Goal: Information Seeking & Learning: Learn about a topic

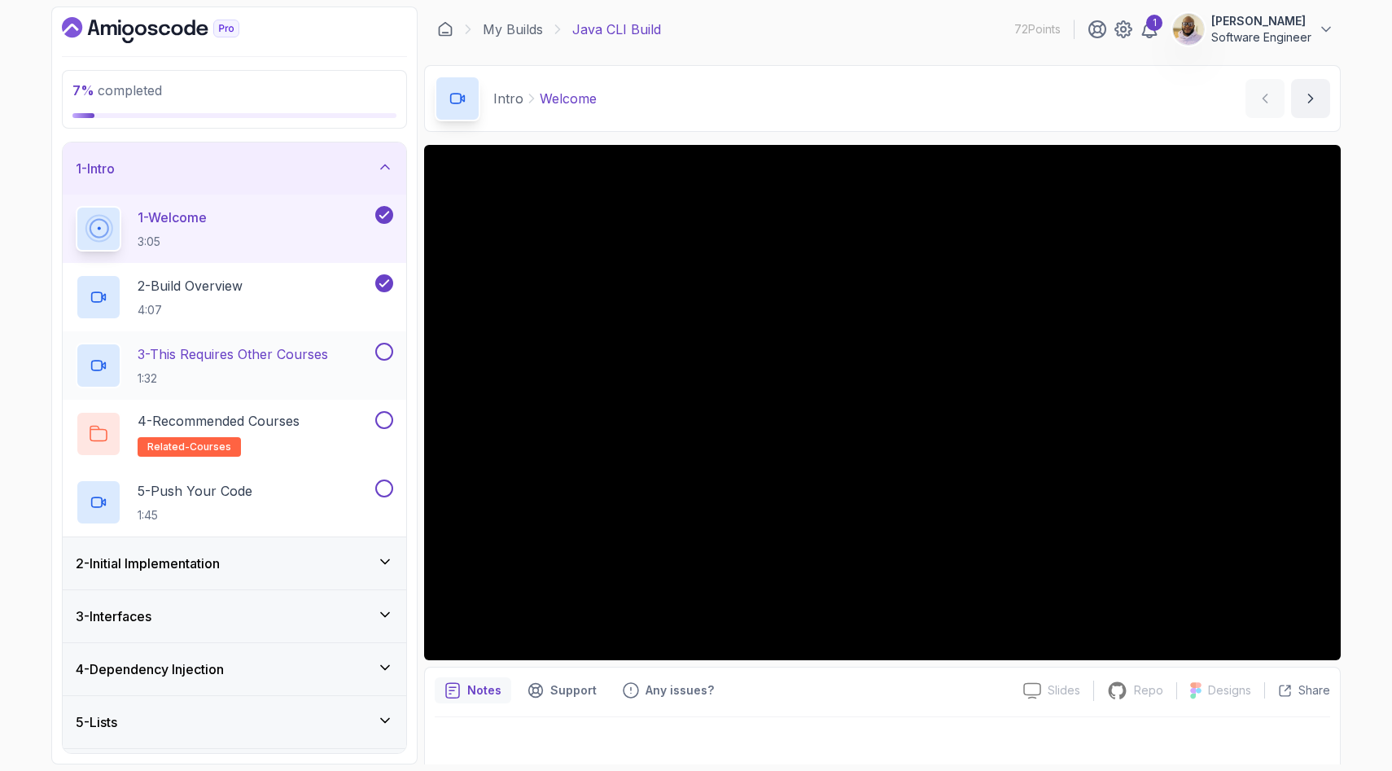
click at [339, 357] on div "3 - This Requires Other Courses 1:32" at bounding box center [224, 366] width 296 height 46
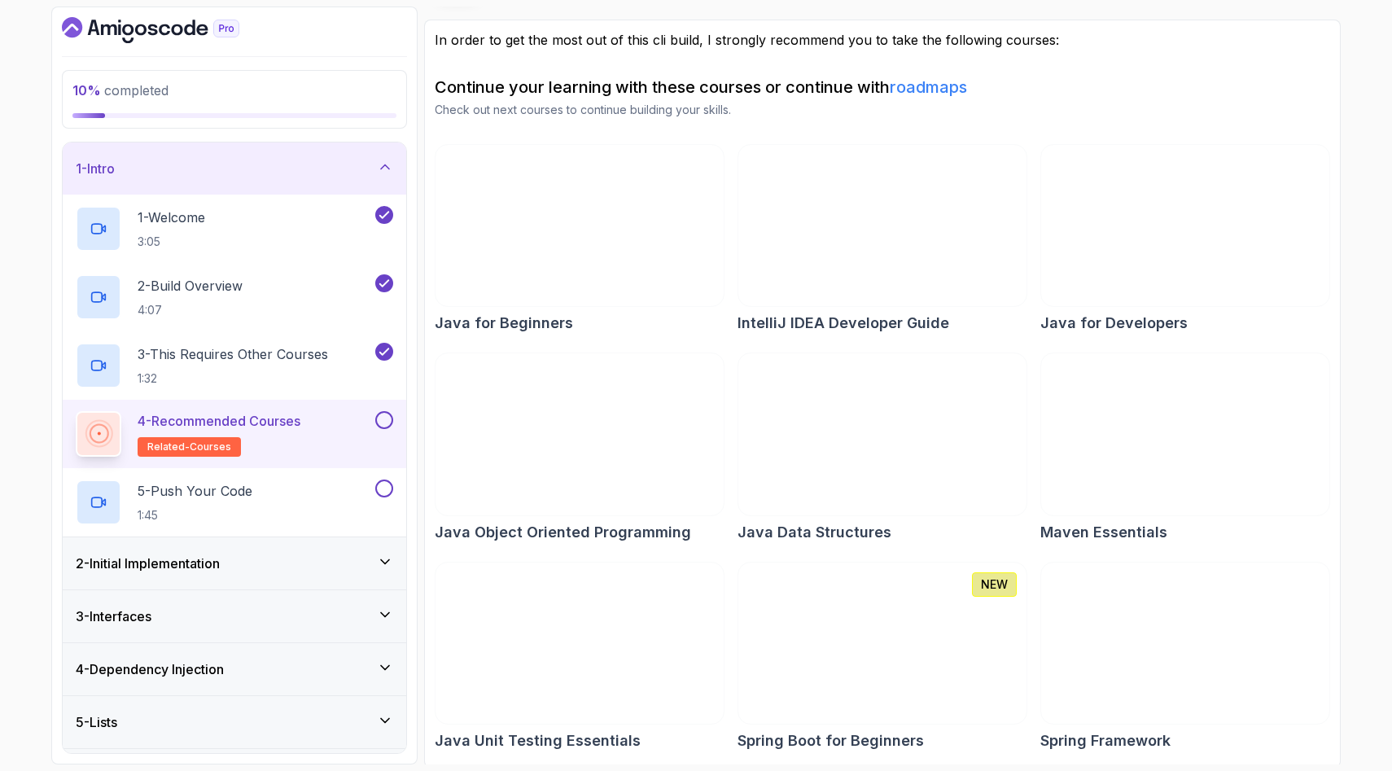
scroll to position [129, 0]
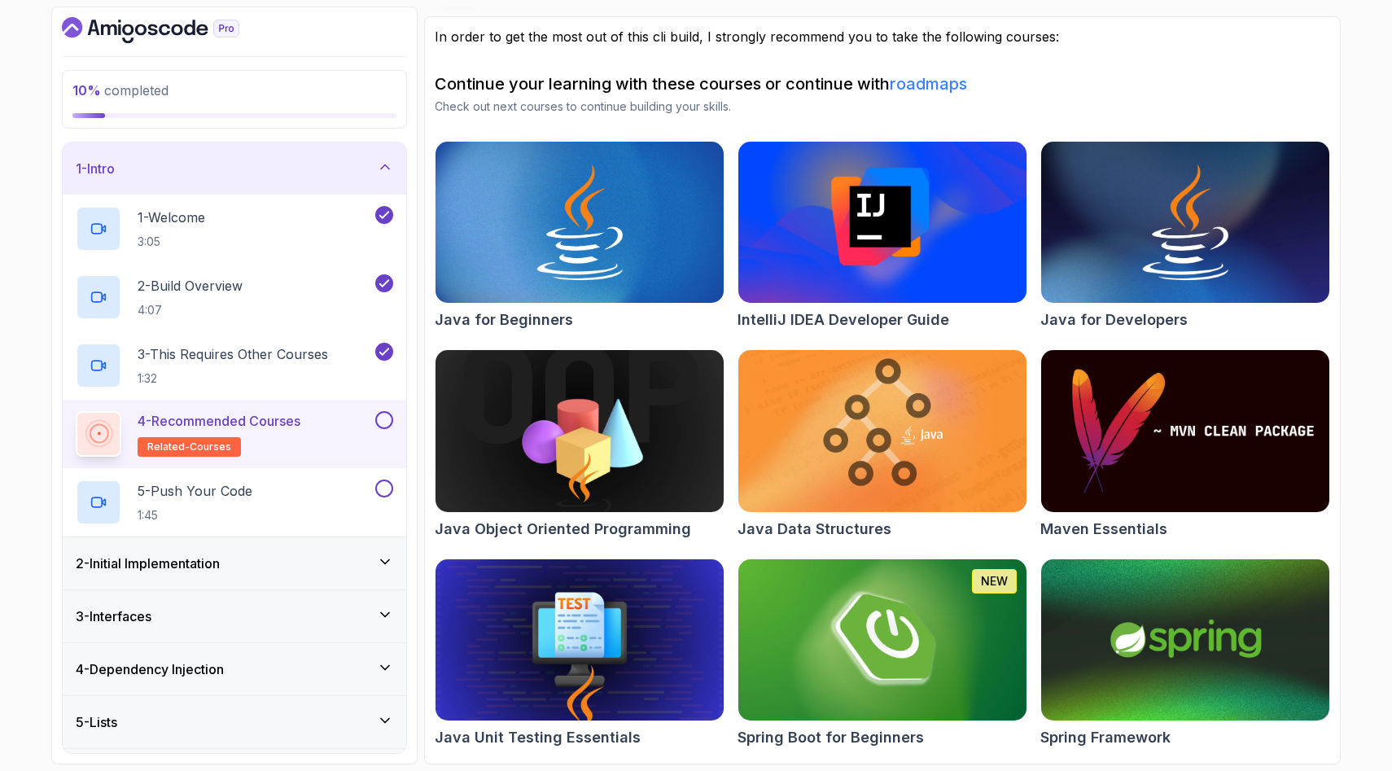
click at [386, 559] on icon at bounding box center [385, 562] width 16 height 16
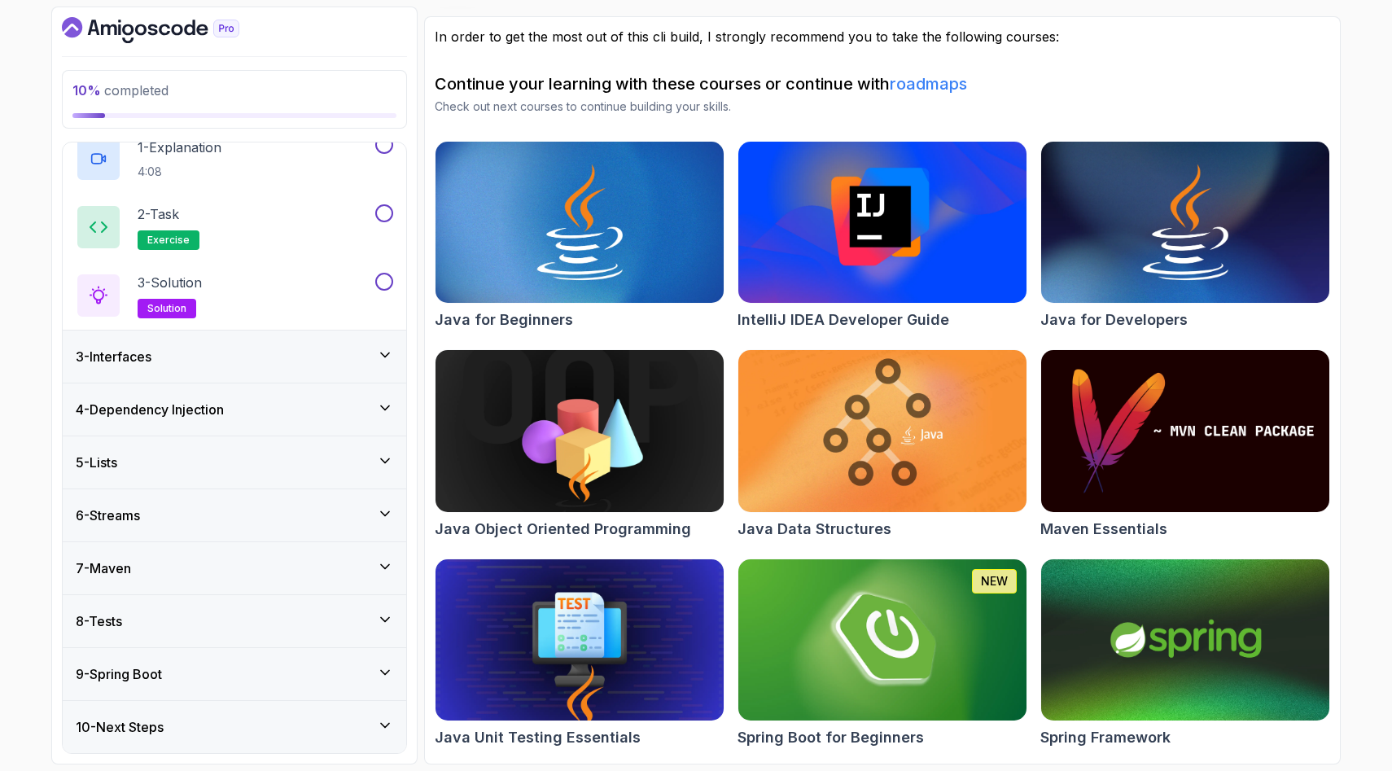
scroll to position [0, 0]
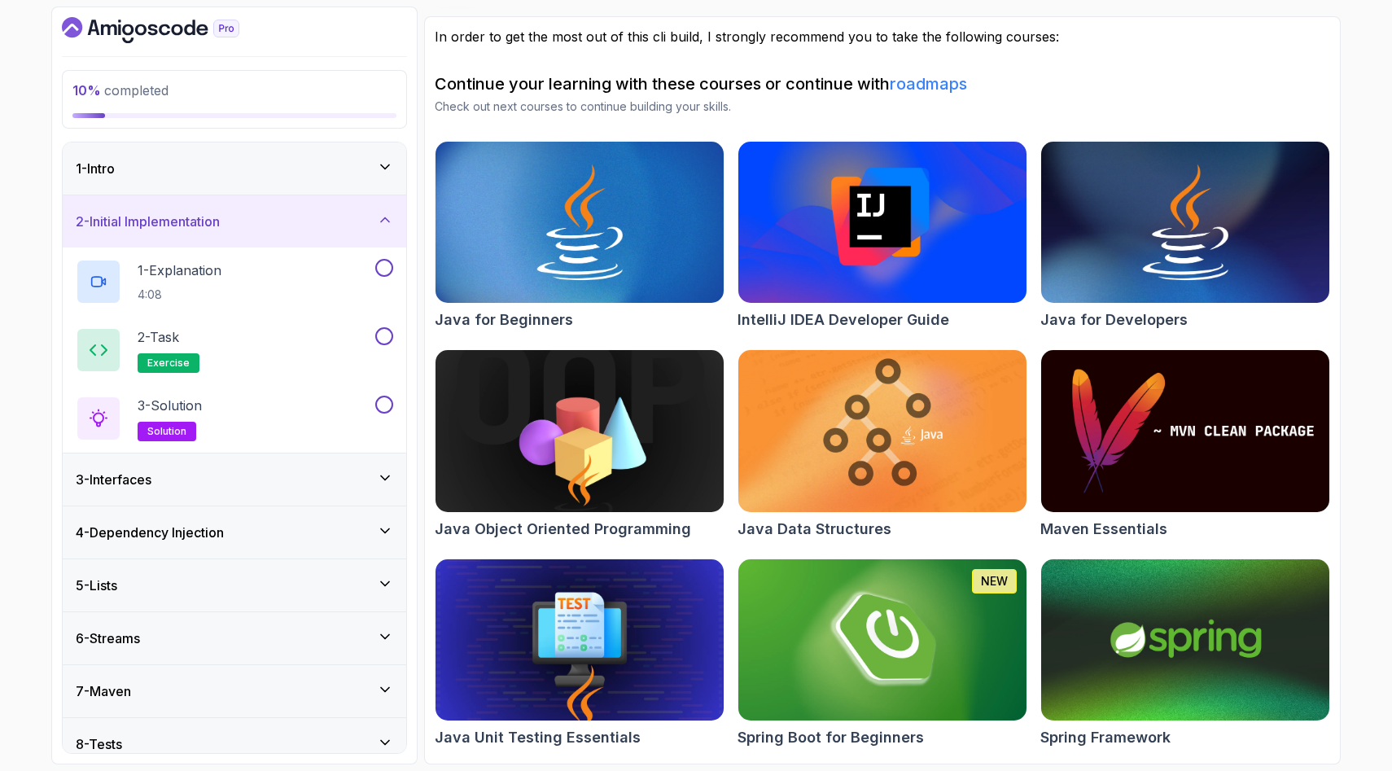
click at [528, 451] on img at bounding box center [579, 430] width 303 height 169
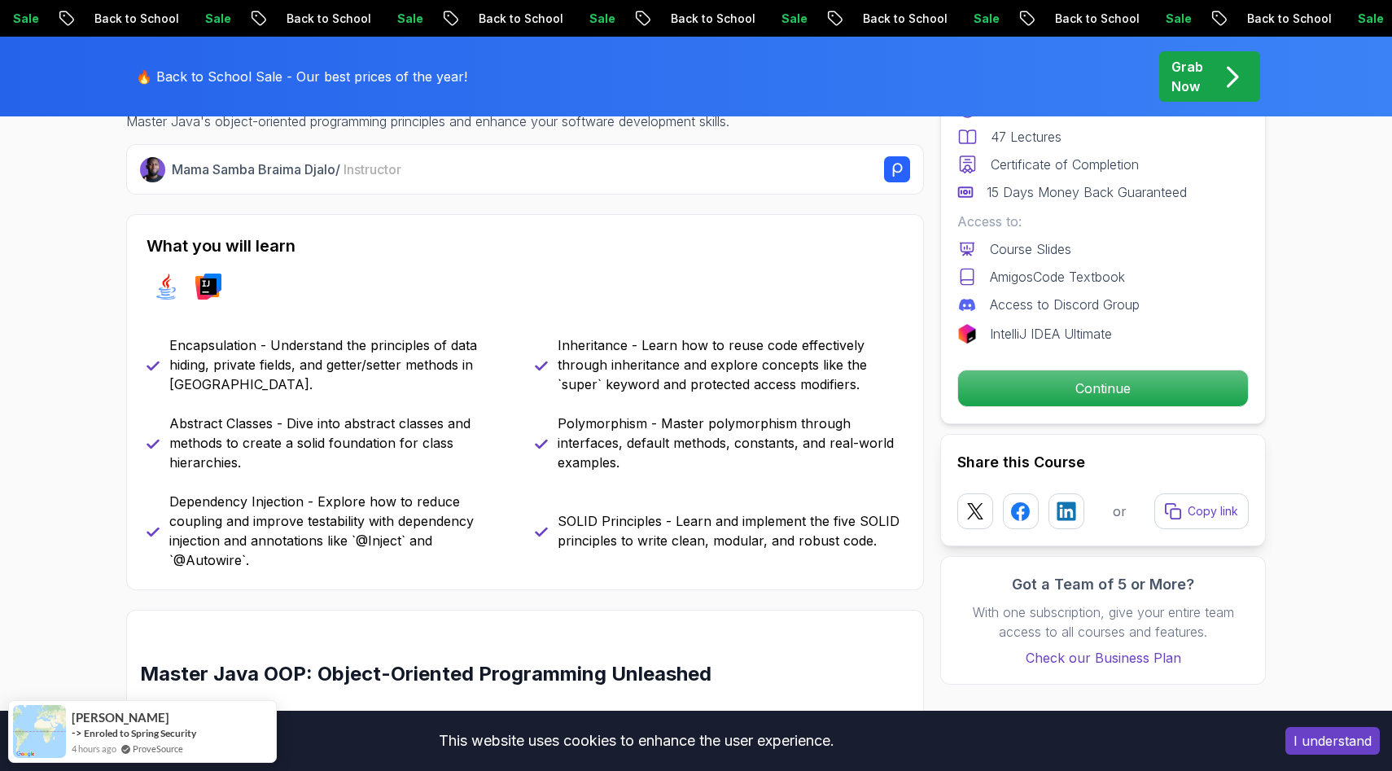
scroll to position [642, 0]
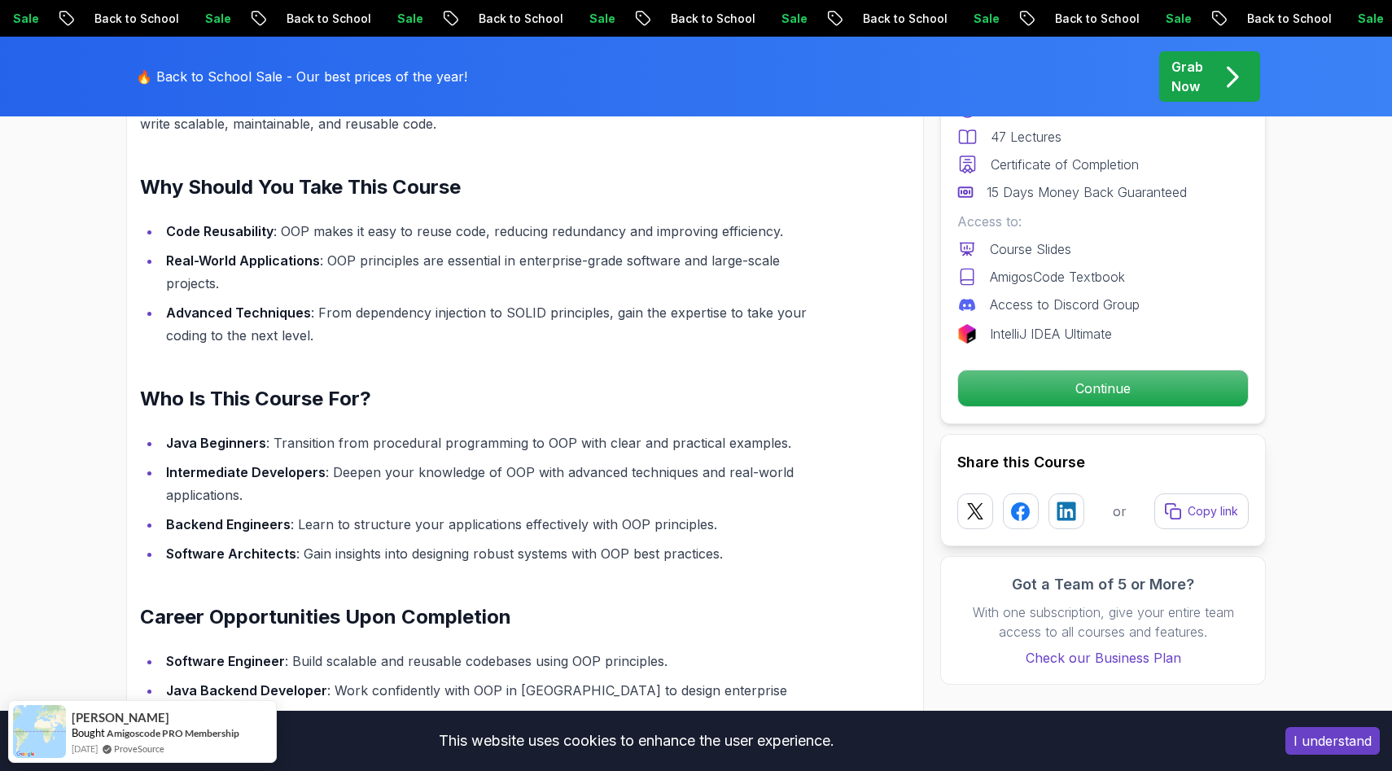
scroll to position [1189, 0]
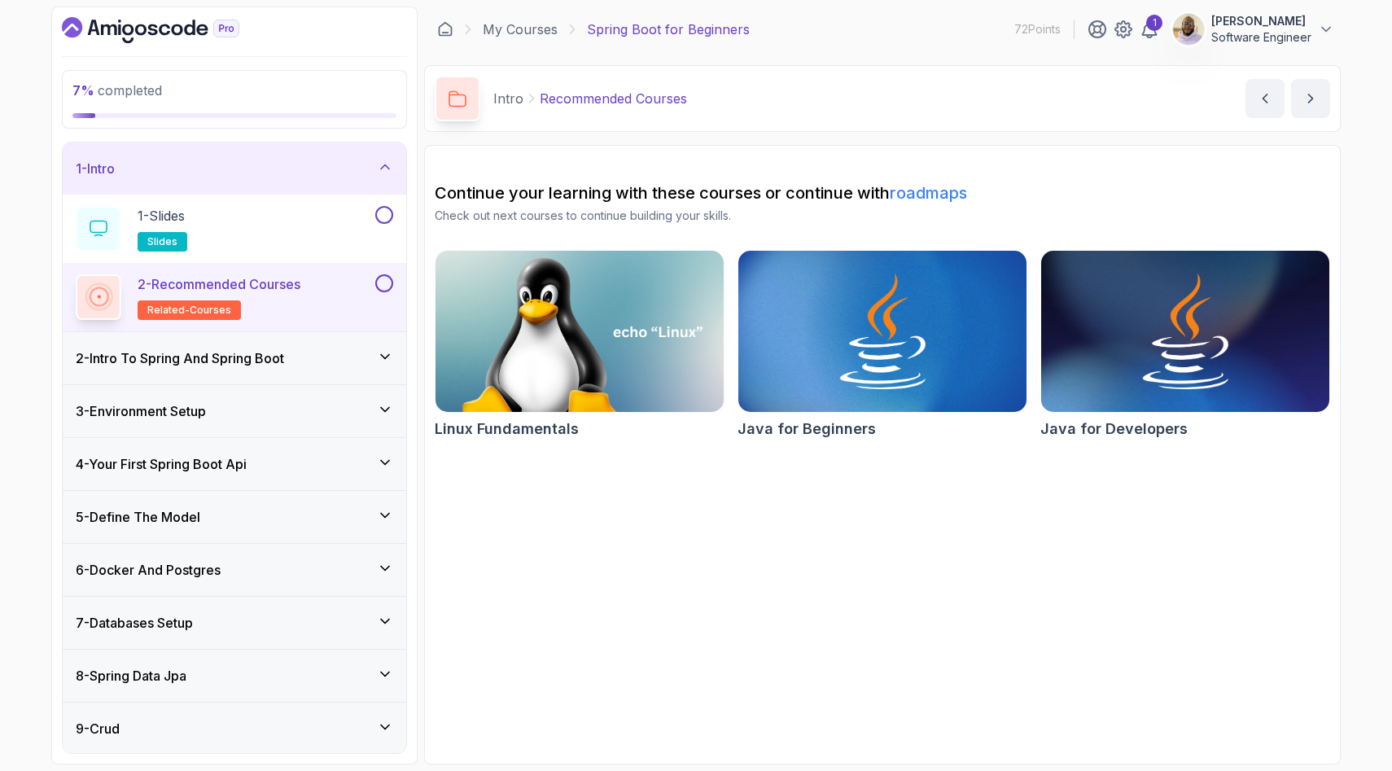
click at [383, 353] on icon at bounding box center [385, 356] width 16 height 16
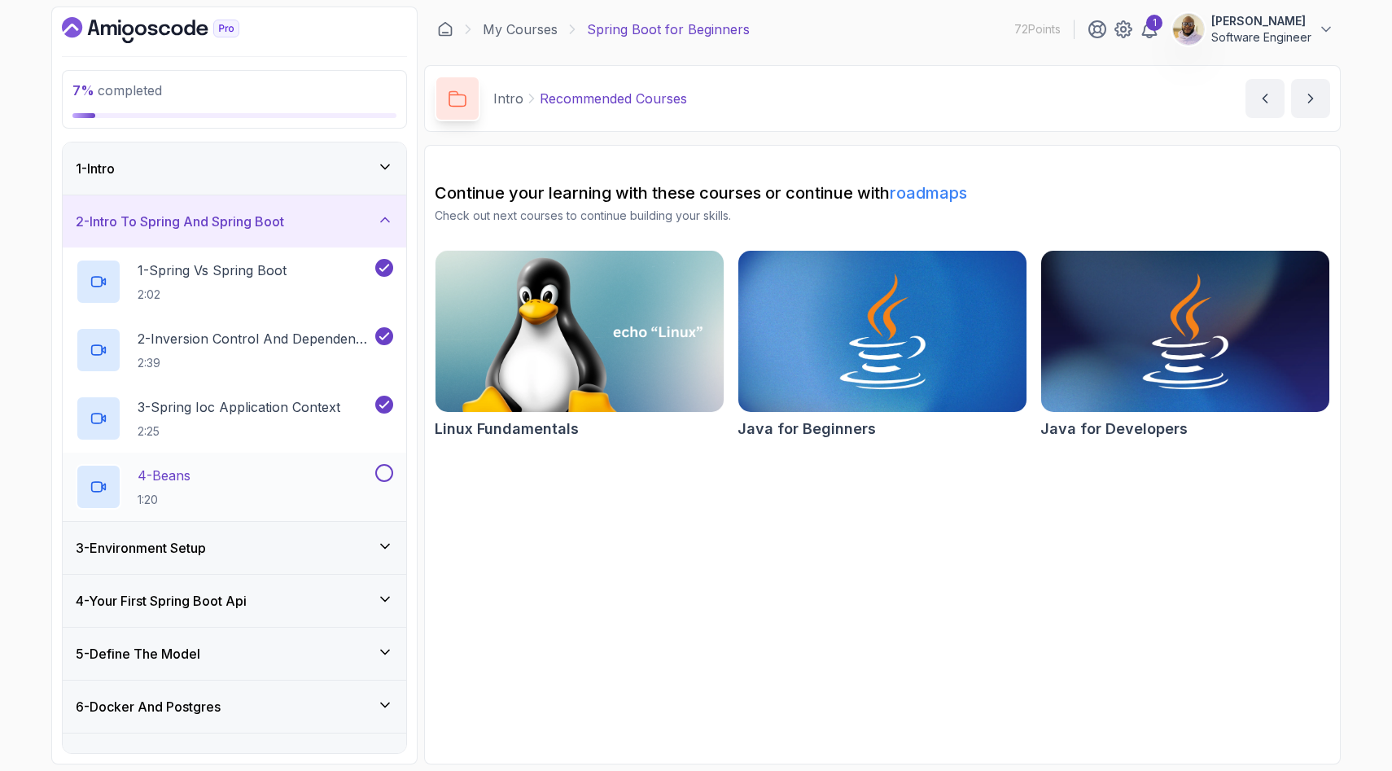
click at [318, 481] on div "4 - Beans 1:20" at bounding box center [224, 487] width 296 height 46
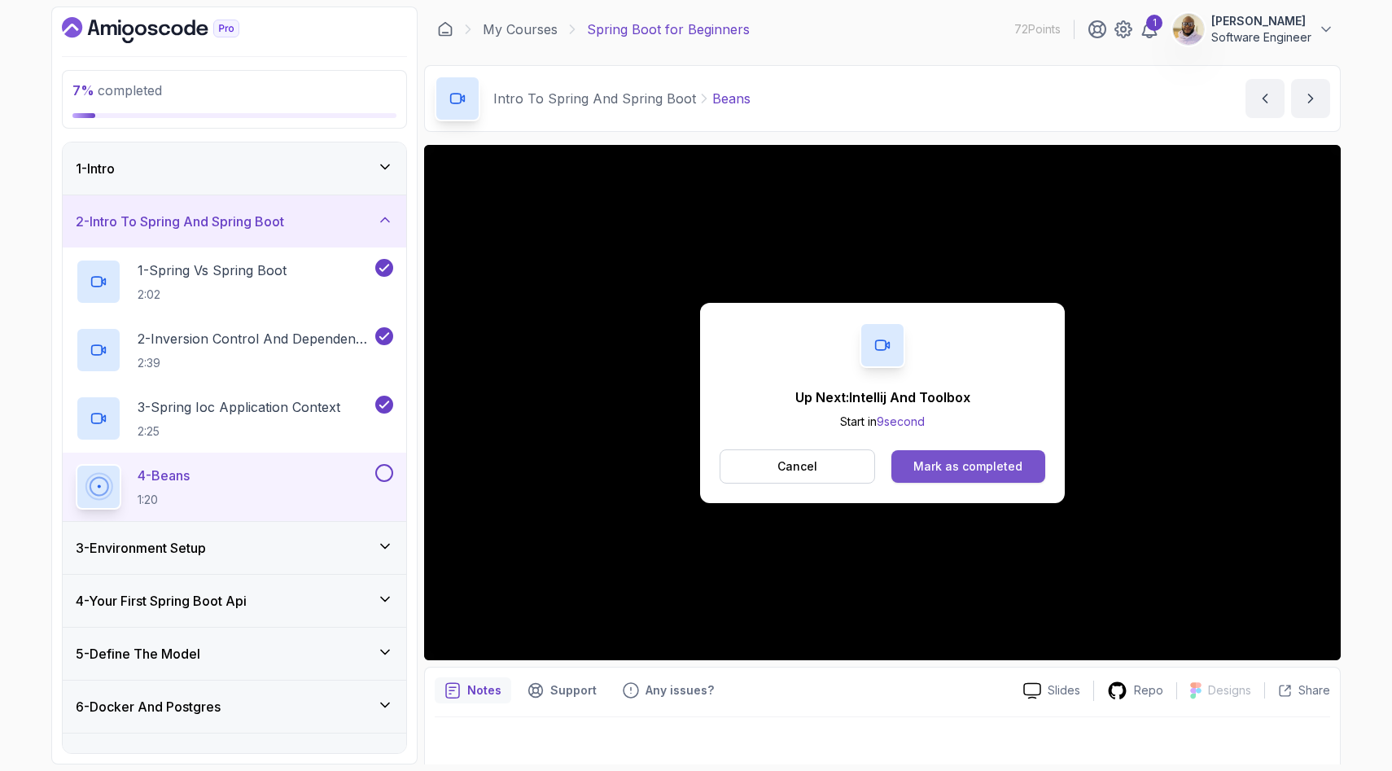
click at [935, 464] on div "Mark as completed" at bounding box center [968, 466] width 109 height 16
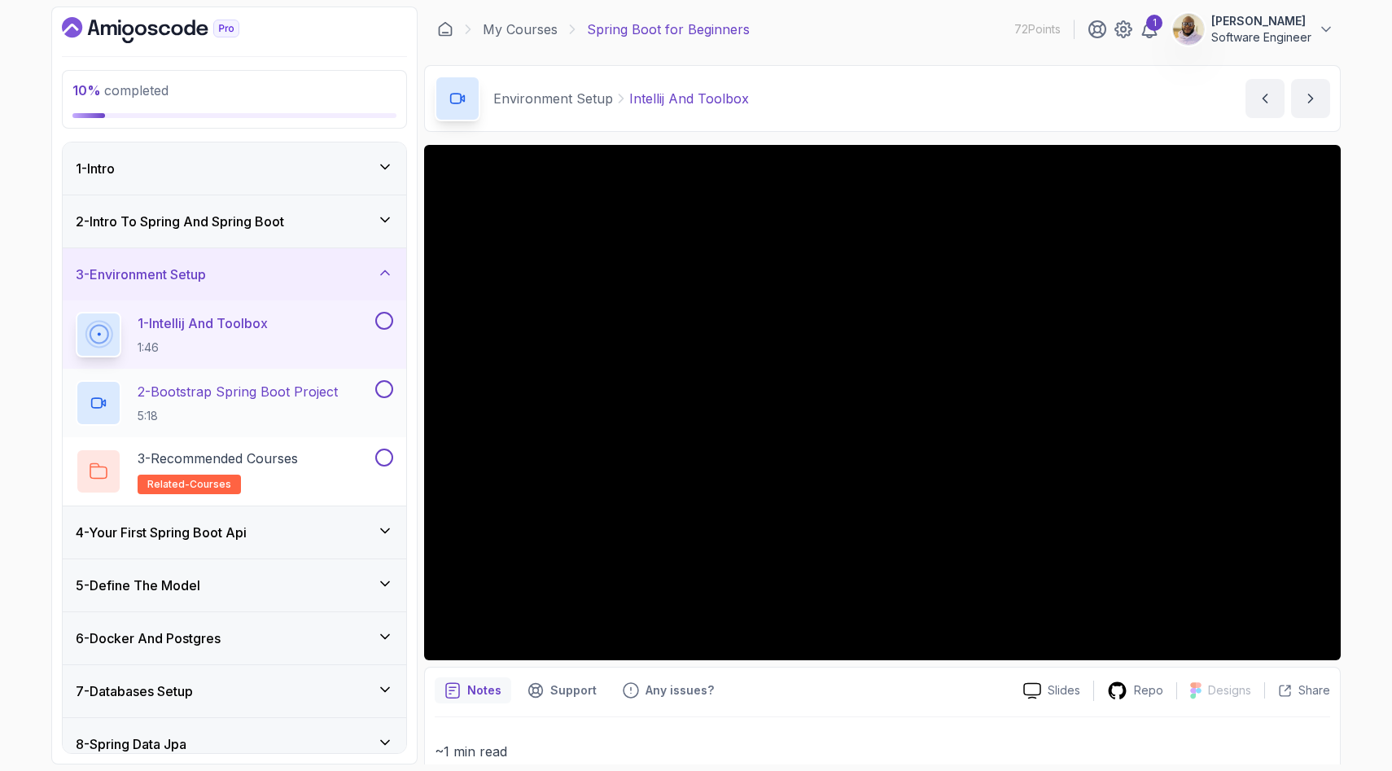
click at [341, 388] on div "2 - Bootstrap Spring Boot Project 5:18" at bounding box center [224, 403] width 296 height 46
